Goal: Contribute content: Contribute content

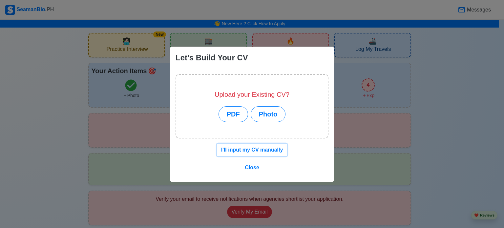
click at [260, 153] on u "I'll input my CV manually" at bounding box center [252, 150] width 62 height 6
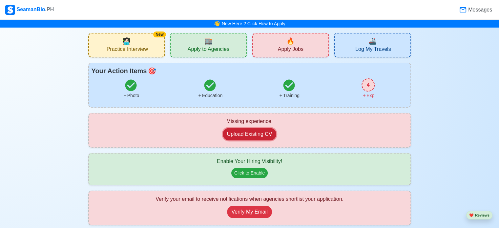
click at [247, 141] on button "Upload Existing CV" at bounding box center [250, 134] width 54 height 12
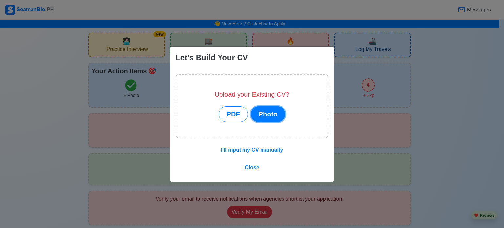
click at [271, 114] on button "Photo" at bounding box center [268, 114] width 35 height 16
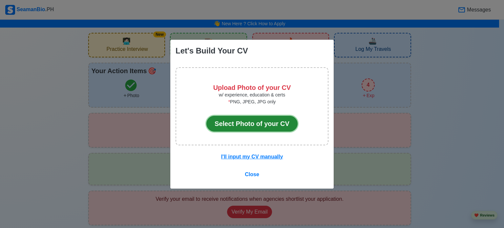
click at [266, 121] on button "Select Photo of your CV" at bounding box center [252, 124] width 91 height 16
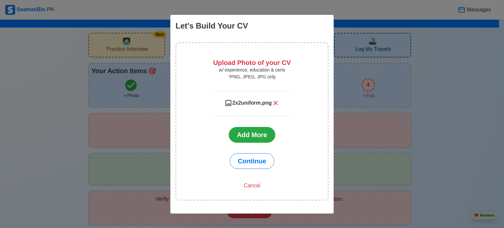
click at [250, 107] on span "2x2uniform.png" at bounding box center [251, 103] width 39 height 8
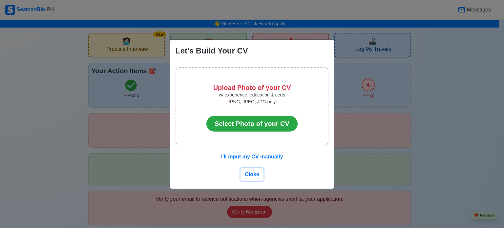
click at [253, 177] on span "Close" at bounding box center [252, 175] width 14 height 6
